Goal: Task Accomplishment & Management: Manage account settings

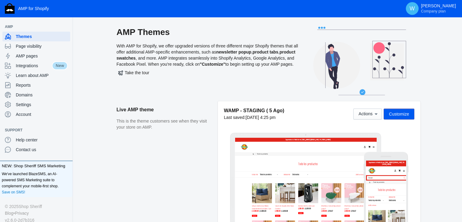
click at [284, 99] on div "AMP Themes With AMP for Shopify, we offer upgraded versions of three different …" at bounding box center [208, 64] width 182 height 74
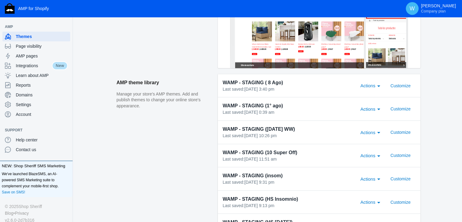
scroll to position [162, 0]
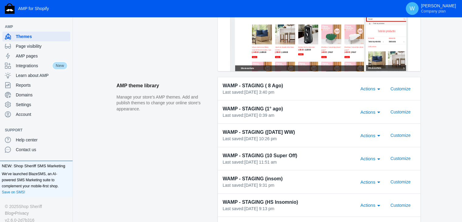
scroll to position [159, 0]
click at [400, 89] on span "Customize" at bounding box center [401, 88] width 20 height 5
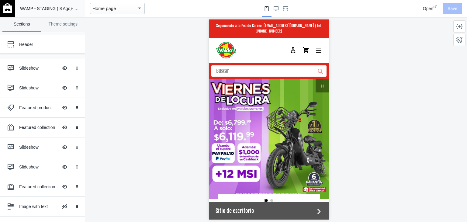
click at [0, 5] on link at bounding box center [7, 8] width 15 height 17
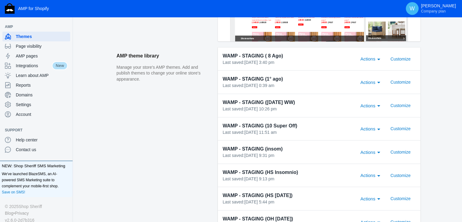
scroll to position [188, 0]
click at [398, 80] on span "Customize" at bounding box center [401, 82] width 20 height 5
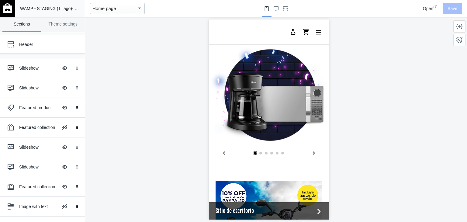
scroll to position [201, 0]
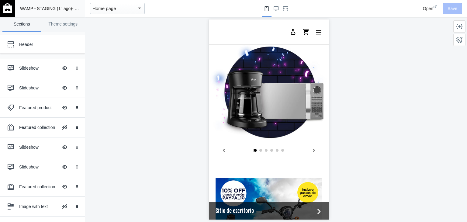
click at [3, 8] on img at bounding box center [7, 8] width 9 height 10
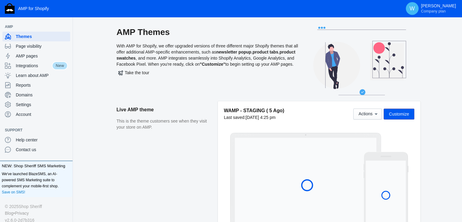
click at [206, 172] on aside "Live AMP theme This is the theme customers see when they visit your store on AM…" at bounding box center [167, 168] width 101 height 135
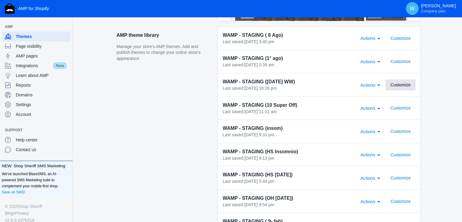
click at [398, 89] on button "Customize" at bounding box center [401, 84] width 30 height 11
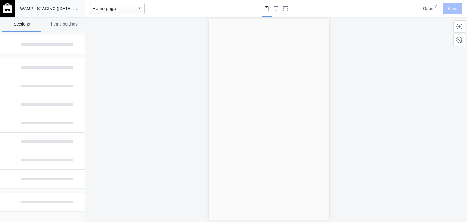
click at [197, 162] on div at bounding box center [268, 119] width 367 height 205
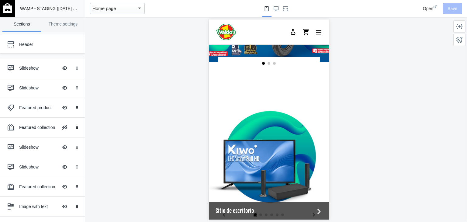
scroll to position [141, 0]
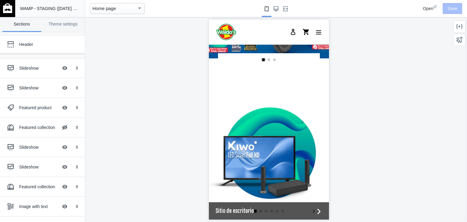
click at [5, 11] on img at bounding box center [7, 8] width 9 height 10
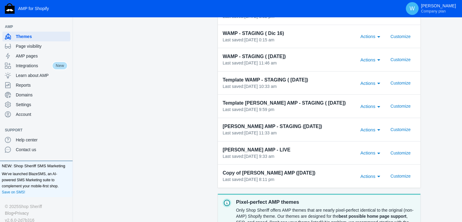
scroll to position [452, 0]
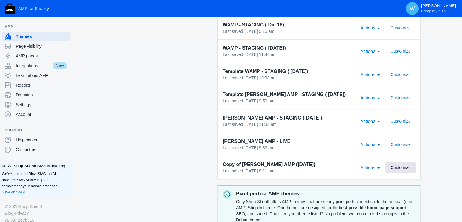
click at [404, 166] on span "Customize" at bounding box center [401, 167] width 20 height 5
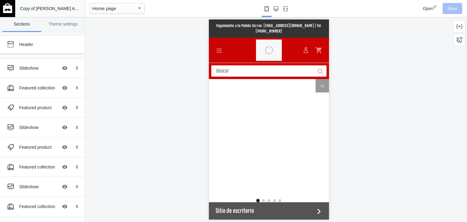
scroll to position [0, 462]
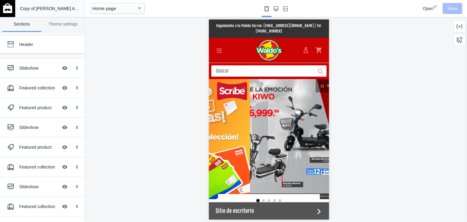
click at [5, 8] on img at bounding box center [7, 8] width 9 height 10
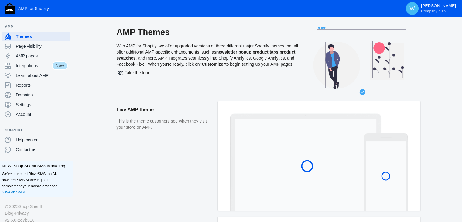
click at [159, 193] on aside "Live AMP theme This is the theme customers see when they visit your store on AM…" at bounding box center [167, 158] width 101 height 115
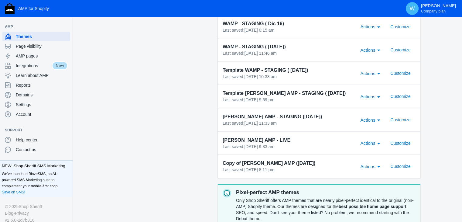
scroll to position [455, 0]
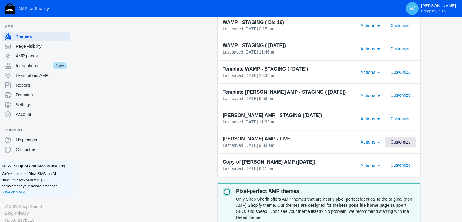
click at [399, 142] on span "Customize" at bounding box center [401, 141] width 20 height 5
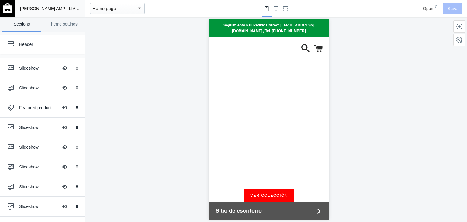
click at [5, 9] on img at bounding box center [7, 8] width 9 height 10
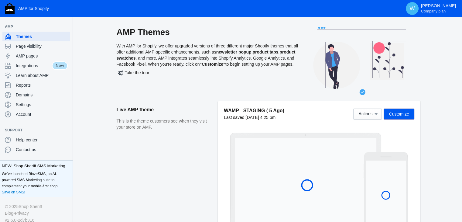
click at [200, 193] on aside "Live AMP theme This is the theme customers see when they visit your store on AM…" at bounding box center [167, 168] width 101 height 135
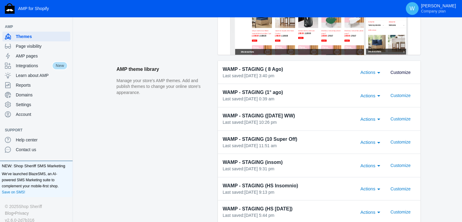
click at [399, 71] on span "Customize" at bounding box center [401, 72] width 20 height 5
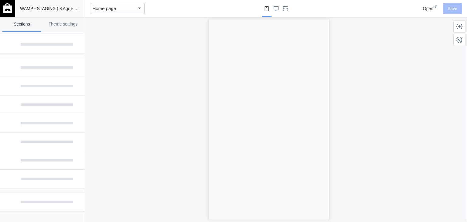
click at [190, 158] on div at bounding box center [268, 119] width 367 height 205
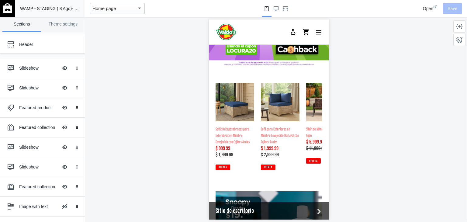
scroll to position [0, 115]
click at [8, 5] on img at bounding box center [7, 8] width 9 height 10
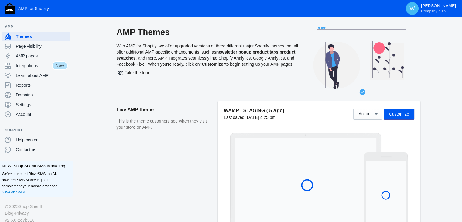
click at [214, 156] on aside "Live AMP theme This is the theme customers see when they visit your store on AM…" at bounding box center [167, 168] width 101 height 135
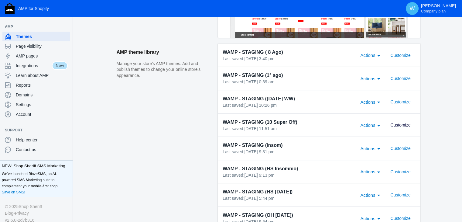
click at [400, 127] on span "Customize" at bounding box center [401, 124] width 20 height 5
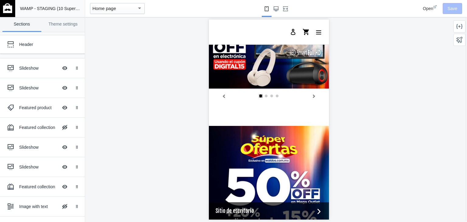
scroll to position [613, 0]
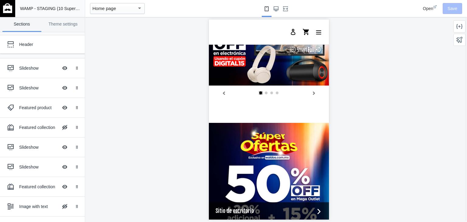
click at [3, 11] on img at bounding box center [7, 8] width 9 height 10
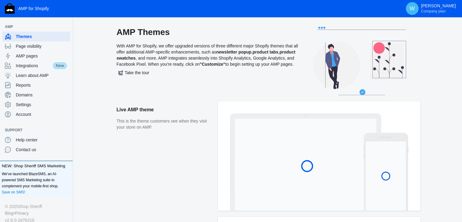
click at [209, 186] on aside "Live AMP theme This is the theme customers see when they visit your store on AM…" at bounding box center [167, 158] width 101 height 115
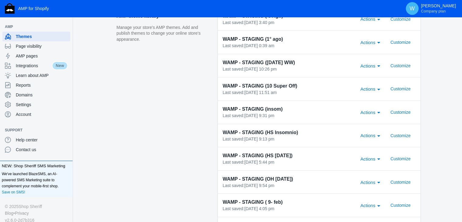
scroll to position [229, 0]
click at [400, 109] on span "Customize" at bounding box center [401, 111] width 20 height 5
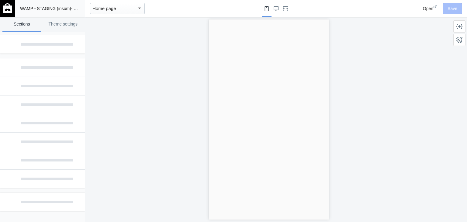
click at [193, 136] on div at bounding box center [268, 119] width 367 height 205
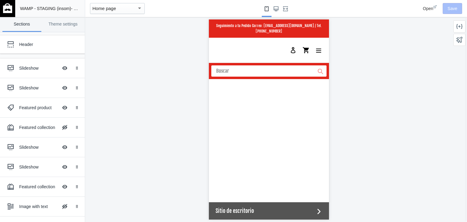
click at [389, 154] on div at bounding box center [268, 119] width 367 height 205
click at [14, 67] on div at bounding box center [11, 68] width 12 height 12
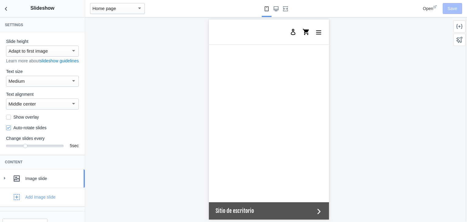
scroll to position [19, 0]
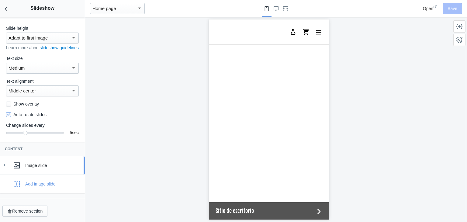
click at [11, 166] on div at bounding box center [17, 165] width 12 height 12
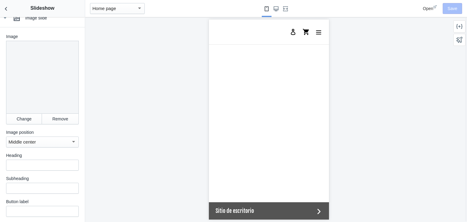
scroll to position [161, 0]
click at [6, 9] on use "Back to sections" at bounding box center [6, 9] width 2 height 4
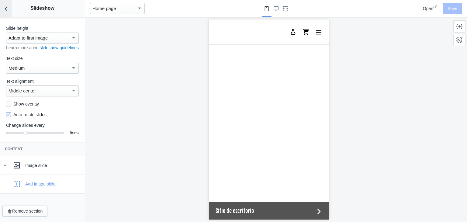
scroll to position [19, 0]
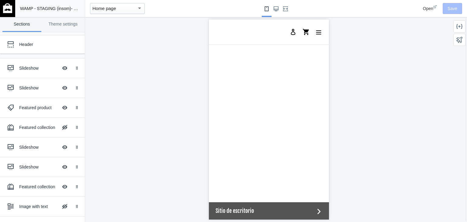
click at [6, 9] on img at bounding box center [7, 8] width 9 height 10
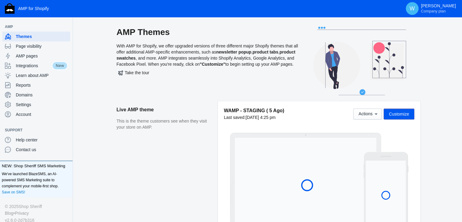
click at [211, 166] on aside "Live AMP theme This is the theme customers see when they visit your store on AM…" at bounding box center [167, 168] width 101 height 135
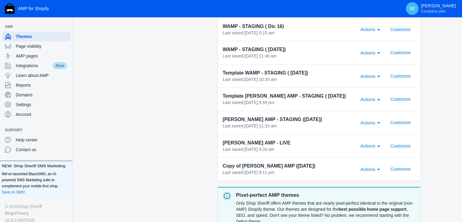
scroll to position [450, 0]
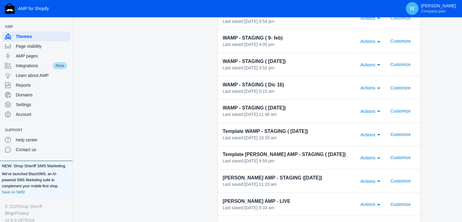
scroll to position [389, 0]
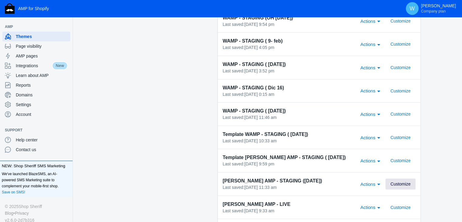
click at [404, 182] on span "Customize" at bounding box center [401, 183] width 20 height 5
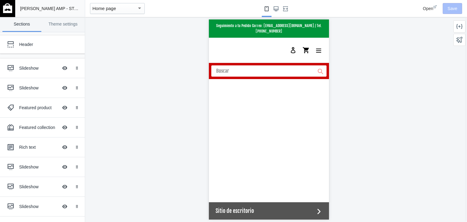
click at [5, 9] on img at bounding box center [7, 8] width 9 height 10
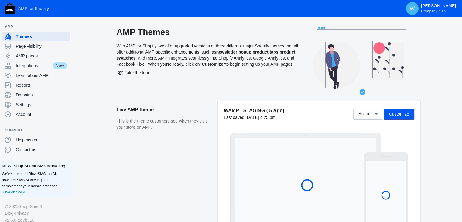
click at [195, 172] on aside "Live AMP theme This is the theme customers see when they visit your store on AM…" at bounding box center [167, 168] width 101 height 135
click at [217, 160] on aside "Live AMP theme This is the theme customers see when they visit your store on AM…" at bounding box center [167, 168] width 101 height 135
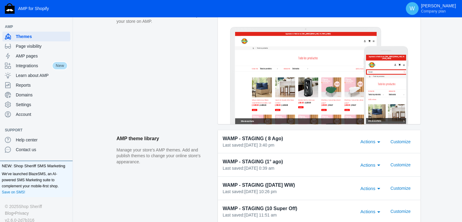
scroll to position [105, 0]
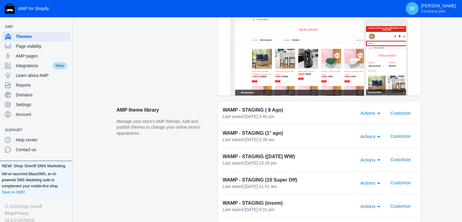
scroll to position [137, 0]
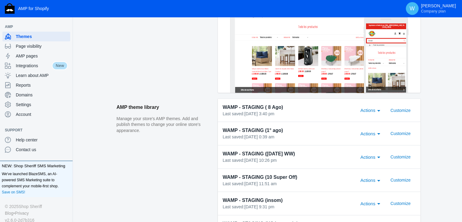
click at [401, 108] on span "Customize" at bounding box center [401, 110] width 20 height 5
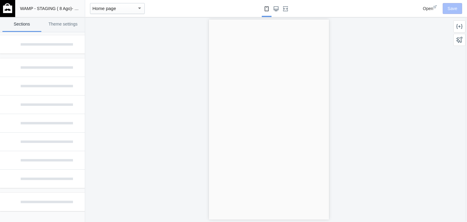
click at [203, 149] on div at bounding box center [268, 119] width 367 height 205
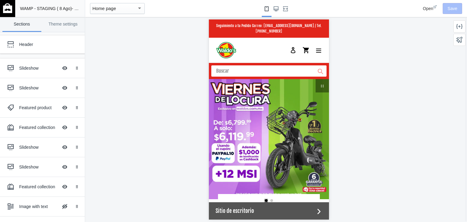
click at [1, 10] on link at bounding box center [7, 8] width 15 height 17
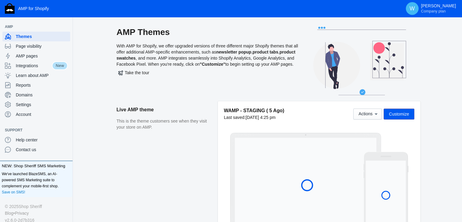
click at [402, 115] on span "Customize" at bounding box center [399, 114] width 20 height 5
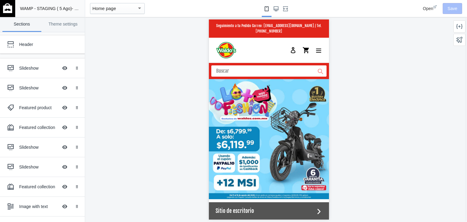
click at [6, 12] on img at bounding box center [7, 8] width 9 height 10
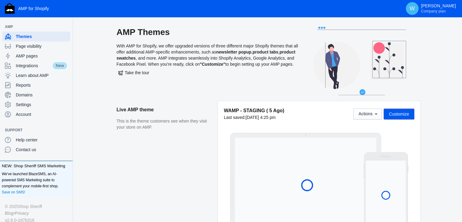
click at [210, 153] on aside "Live AMP theme This is the theme customers see when they visit your store on AM…" at bounding box center [167, 168] width 101 height 135
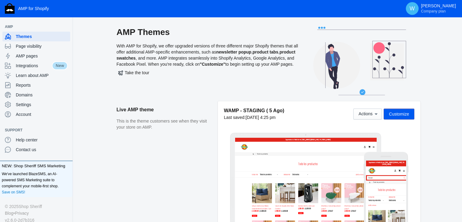
click at [396, 112] on span "Customize" at bounding box center [399, 114] width 20 height 5
